Goal: Obtain resource: Obtain resource

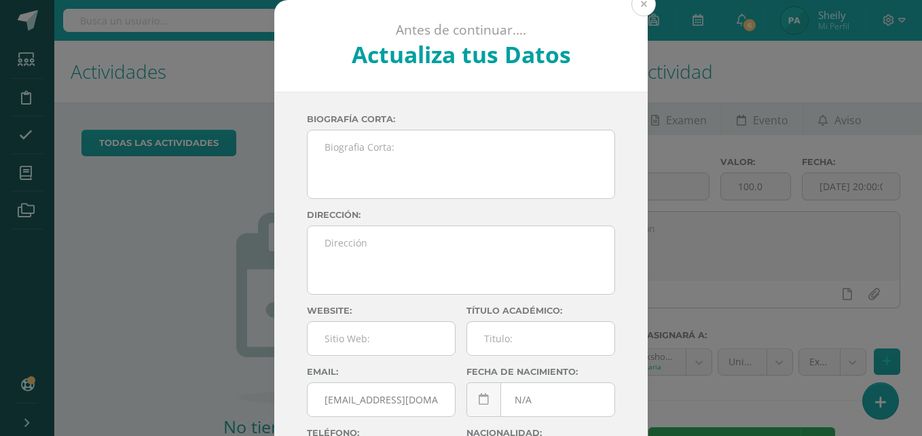
click at [640, 7] on button at bounding box center [643, 4] width 24 height 24
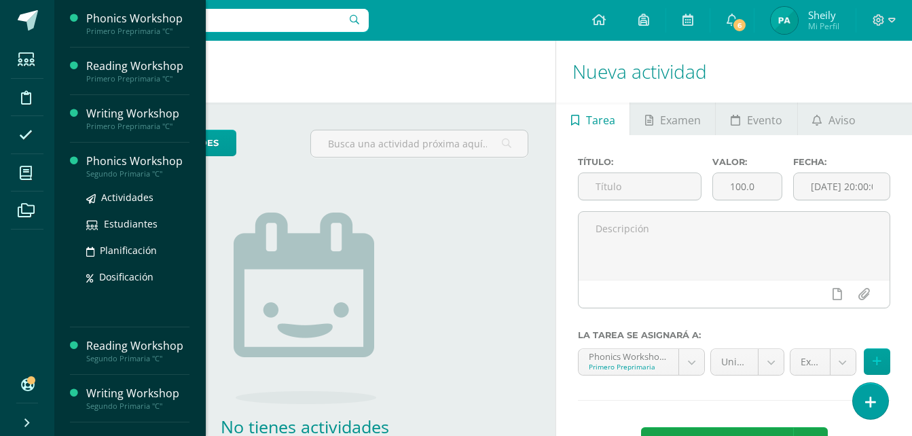
click at [132, 160] on div "Phonics Workshop" at bounding box center [137, 161] width 103 height 16
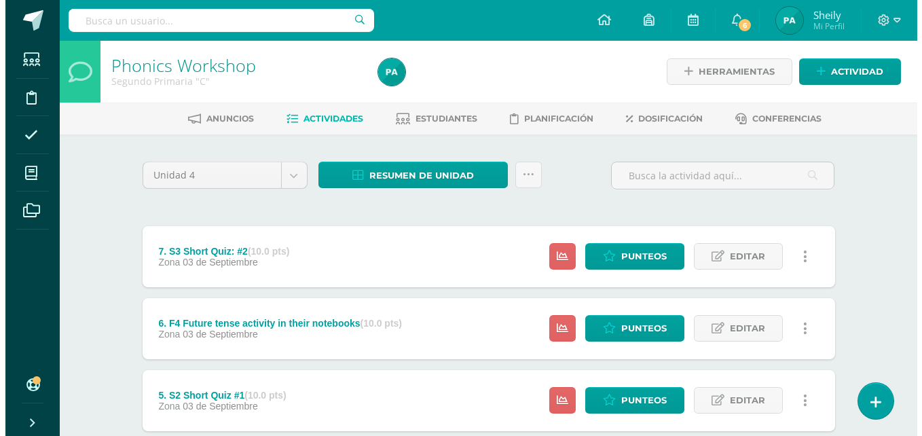
scroll to position [19, 0]
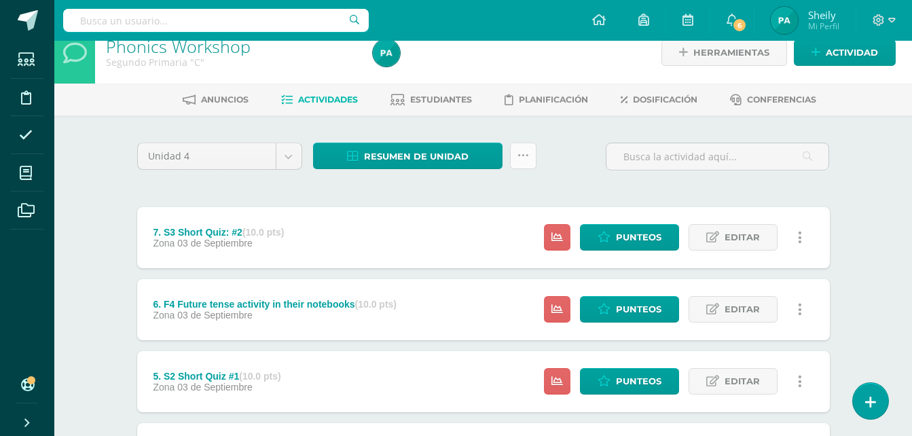
click at [527, 158] on icon at bounding box center [523, 156] width 12 height 12
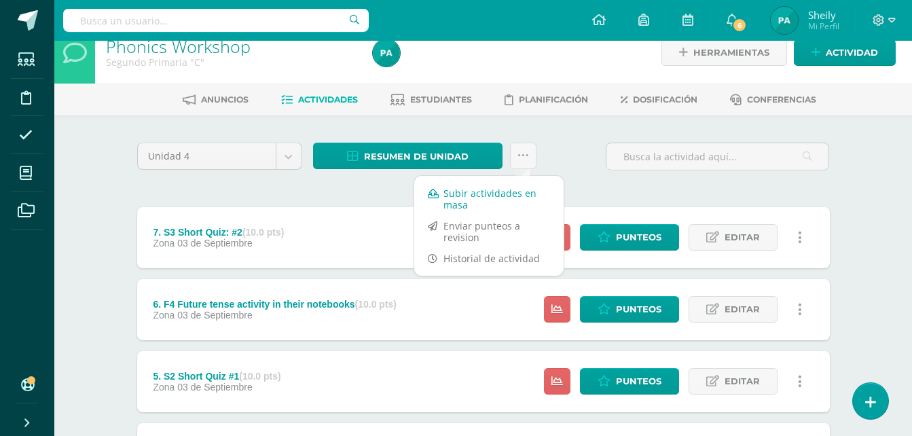
click at [454, 190] on link "Subir actividades en masa" at bounding box center [488, 199] width 149 height 33
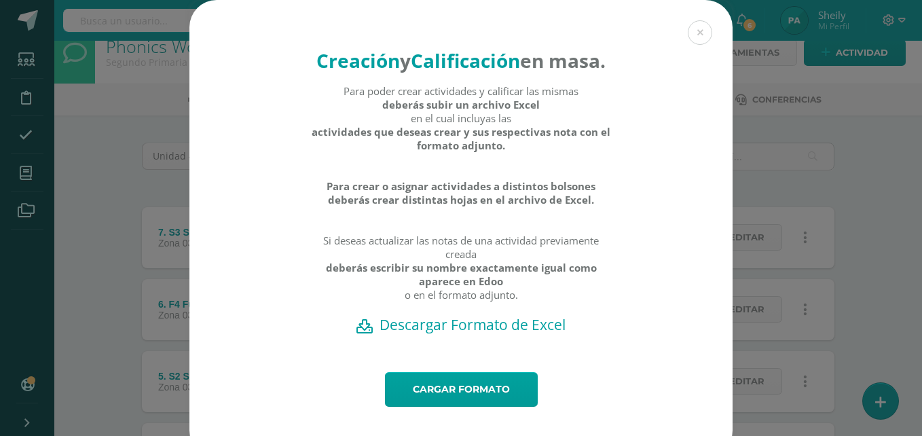
click at [491, 334] on h2 "Descargar Formato de Excel" at bounding box center [461, 324] width 496 height 19
